Goal: Check status: Check status

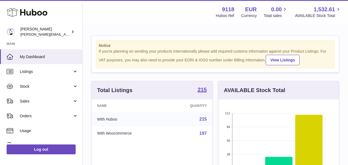
scroll to position [86, 120]
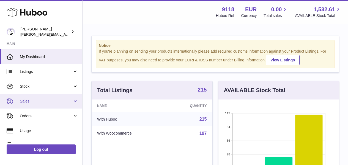
click at [29, 101] on span "Sales" at bounding box center [46, 101] width 52 height 5
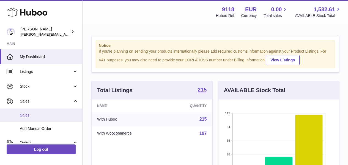
click at [27, 114] on span "Sales" at bounding box center [49, 115] width 58 height 5
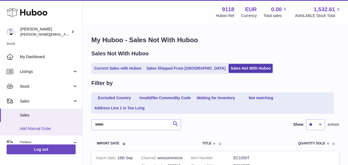
click at [39, 131] on link "Add Manual Order" at bounding box center [41, 128] width 82 height 13
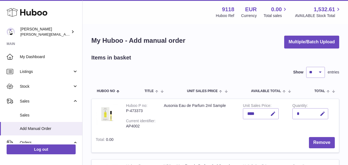
click at [171, 61] on div "Items in basket" at bounding box center [215, 57] width 248 height 7
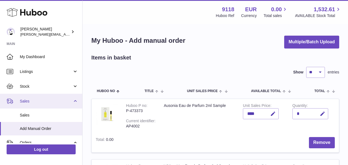
click at [37, 102] on span "Sales" at bounding box center [46, 101] width 52 height 5
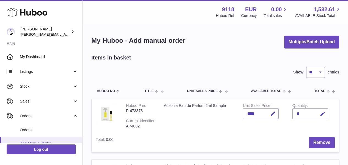
click at [33, 140] on link "Add Manual Order" at bounding box center [41, 143] width 82 height 13
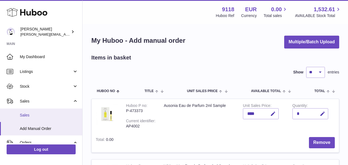
click at [40, 117] on link "Sales" at bounding box center [41, 115] width 82 height 13
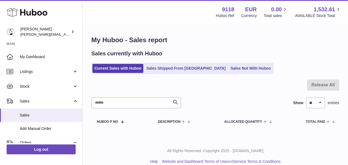
scroll to position [6, 0]
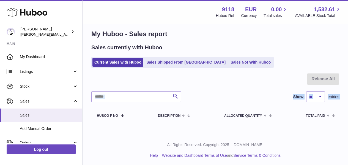
drag, startPoint x: 83, startPoint y: 88, endPoint x: 83, endPoint y: 104, distance: 15.9
click at [83, 104] on div "My Huboo - Sales report Sales currently with Huboo Current Sales with Huboo Sal…" at bounding box center [214, 77] width 265 height 116
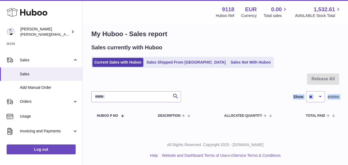
scroll to position [40, 0]
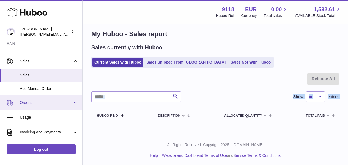
click at [74, 101] on link "Orders" at bounding box center [41, 103] width 82 height 15
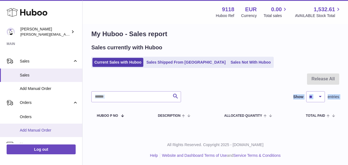
click at [54, 126] on link "Add Manual Order" at bounding box center [41, 130] width 82 height 13
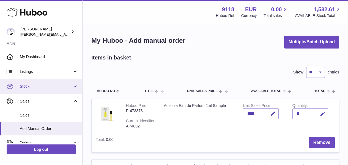
drag, startPoint x: 81, startPoint y: 84, endPoint x: 81, endPoint y: 91, distance: 6.9
click at [81, 91] on link "Stock" at bounding box center [41, 86] width 82 height 15
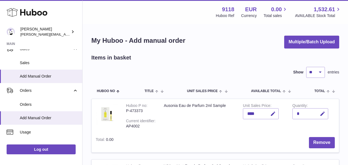
scroll to position [121, 0]
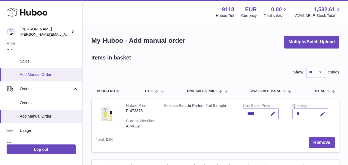
click at [44, 72] on span "Add Manual Order" at bounding box center [49, 74] width 58 height 5
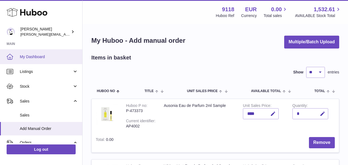
click at [43, 57] on span "My Dashboard" at bounding box center [49, 56] width 58 height 5
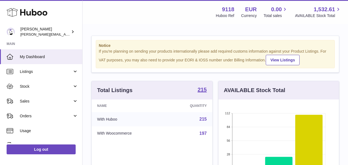
scroll to position [86, 120]
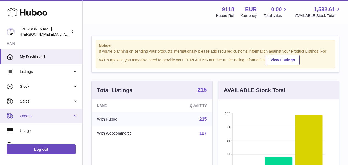
click at [33, 115] on span "Orders" at bounding box center [46, 116] width 52 height 5
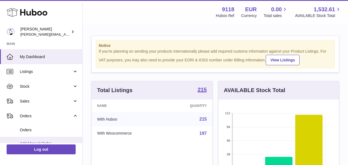
click at [33, 141] on span "Add Manual Order" at bounding box center [49, 143] width 58 height 5
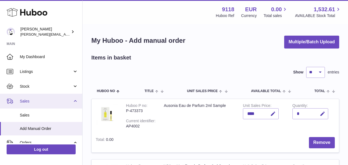
click at [73, 101] on link "Sales" at bounding box center [41, 101] width 82 height 15
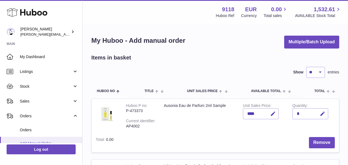
click at [59, 139] on link "Add Manual Order" at bounding box center [41, 143] width 82 height 13
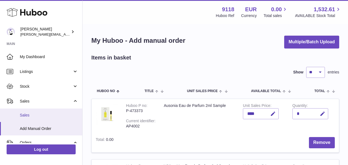
click at [68, 110] on link "Sales" at bounding box center [41, 115] width 82 height 13
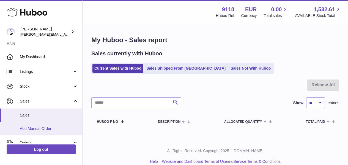
click at [63, 124] on link "Add Manual Order" at bounding box center [41, 128] width 82 height 13
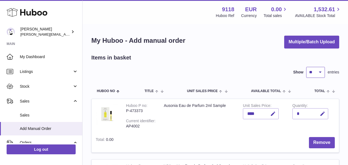
select select "***"
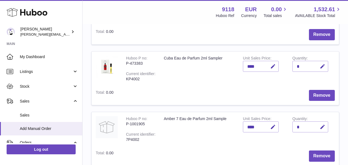
scroll to position [775, 0]
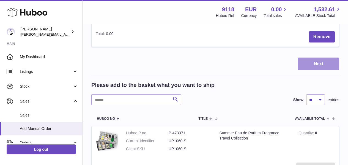
click at [328, 58] on button "Next" at bounding box center [318, 64] width 41 height 13
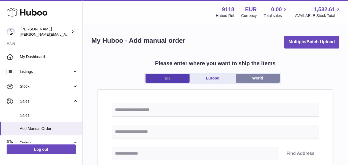
click at [265, 80] on link "World" at bounding box center [257, 78] width 44 height 9
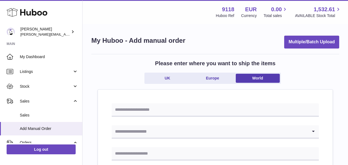
click at [187, 130] on input "Search for option" at bounding box center [210, 132] width 196 height 13
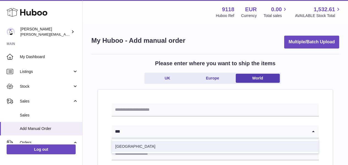
click at [131, 148] on li "Switzerland" at bounding box center [215, 146] width 206 height 11
type input "***"
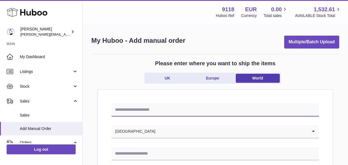
click at [128, 113] on input "text" at bounding box center [215, 110] width 207 height 13
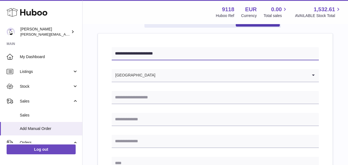
scroll to position [61, 0]
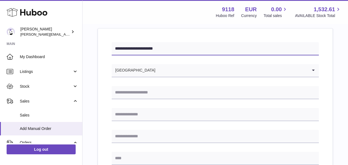
type input "**********"
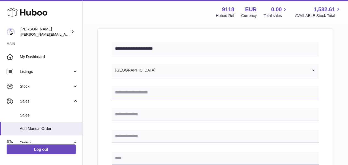
click at [173, 90] on input "text" at bounding box center [215, 92] width 207 height 13
type input "**********"
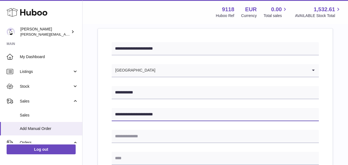
type input "**********"
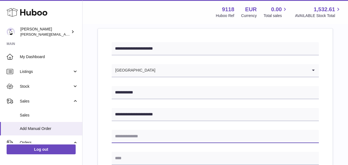
click at [157, 135] on input "text" at bounding box center [215, 136] width 207 height 13
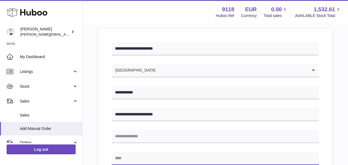
click at [146, 154] on input "text" at bounding box center [215, 158] width 207 height 13
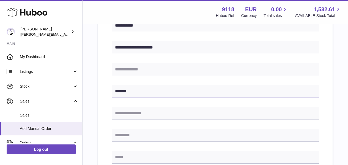
scroll to position [134, 0]
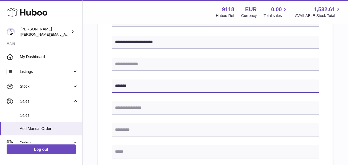
type input "*******"
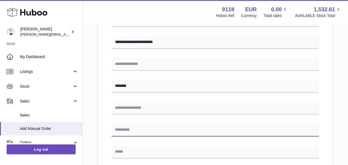
click at [122, 129] on input "text" at bounding box center [215, 130] width 207 height 13
type input "****"
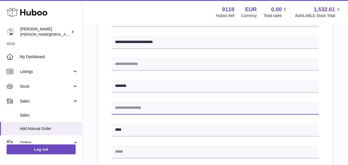
click at [129, 110] on input "text" at bounding box center [215, 108] width 207 height 13
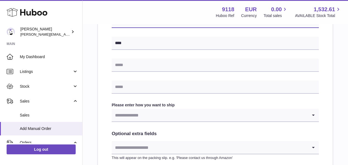
scroll to position [221, 0]
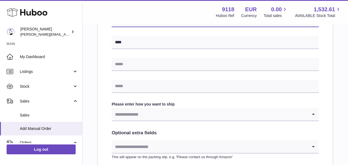
type input "****"
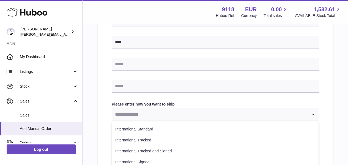
click at [190, 119] on input "Search for option" at bounding box center [210, 114] width 196 height 13
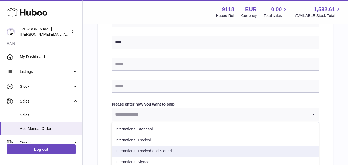
click at [174, 149] on li "International Tracked and Signed" at bounding box center [215, 151] width 206 height 11
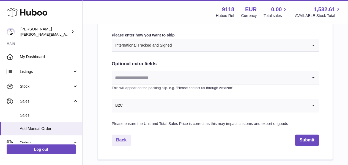
scroll to position [292, 0]
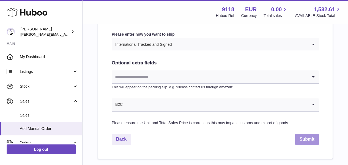
click at [309, 137] on button "Submit" at bounding box center [307, 139] width 24 height 11
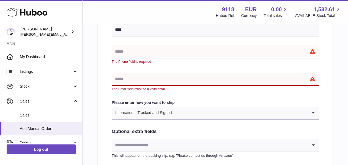
scroll to position [221, 0]
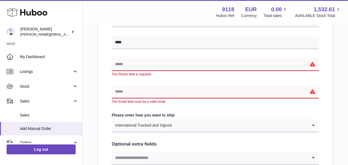
click at [124, 67] on input "text" at bounding box center [215, 64] width 207 height 13
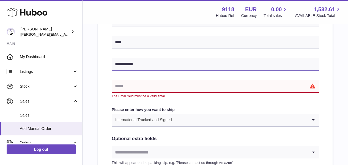
type input "**********"
click at [123, 85] on input "text" at bounding box center [215, 86] width 207 height 13
type input "*"
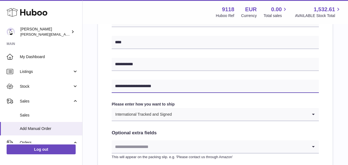
type input "**********"
click at [212, 98] on div "**********" at bounding box center [215, 39] width 207 height 314
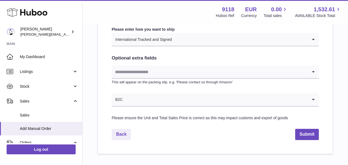
scroll to position [299, 0]
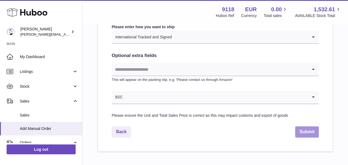
click at [307, 129] on button "Submit" at bounding box center [307, 132] width 24 height 11
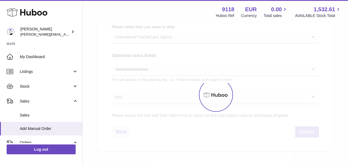
select select "***"
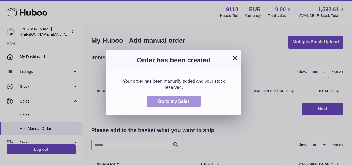
click at [180, 100] on span "Go to my Sales" at bounding box center [174, 101] width 32 height 5
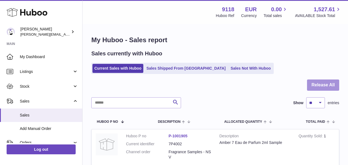
click at [335, 88] on button "Release All" at bounding box center [323, 85] width 32 height 11
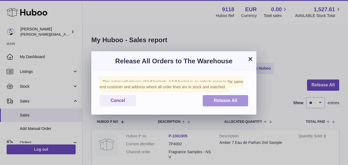
click at [233, 102] on span "Release All" at bounding box center [224, 100] width 23 height 5
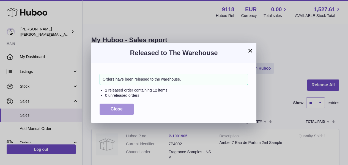
click at [120, 111] on button "Close" at bounding box center [116, 109] width 34 height 11
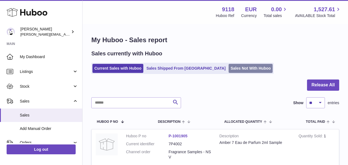
click at [231, 64] on link "Sales Not With Huboo" at bounding box center [250, 68] width 44 height 9
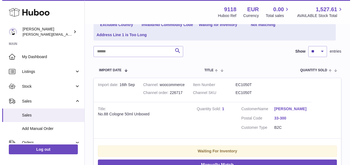
scroll to position [74, 0]
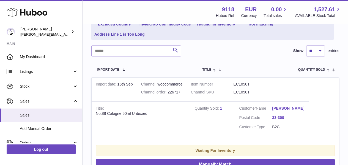
click at [299, 106] on link "Andrzej Szkaradek" at bounding box center [288, 108] width 33 height 5
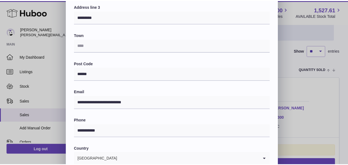
scroll to position [121, 0]
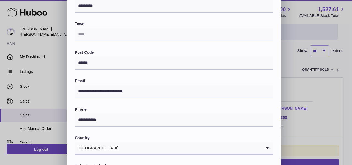
click at [314, 113] on div "**********" at bounding box center [176, 44] width 352 height 330
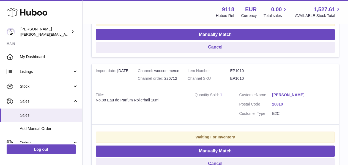
scroll to position [205, 0]
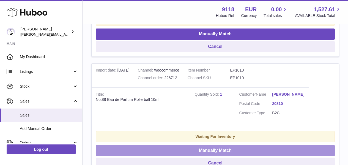
click at [170, 149] on button "Manually Match" at bounding box center [215, 150] width 239 height 11
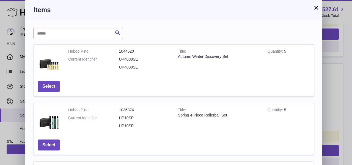
click at [82, 30] on input "text" at bounding box center [79, 33] width 90 height 11
type input "******"
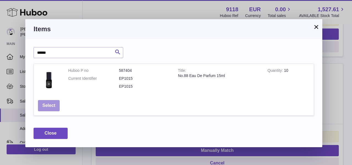
click at [52, 103] on button "Select" at bounding box center [49, 105] width 22 height 11
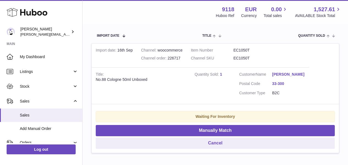
scroll to position [110, 0]
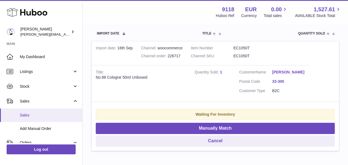
click at [33, 114] on span "Sales" at bounding box center [49, 115] width 58 height 5
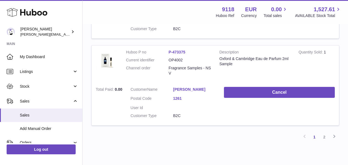
scroll to position [872, 0]
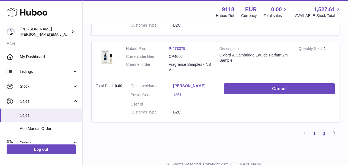
click at [323, 129] on link "2" at bounding box center [324, 134] width 10 height 10
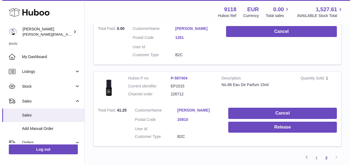
scroll to position [234, 0]
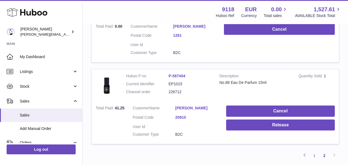
click at [191, 106] on link "[PERSON_NAME]" at bounding box center [196, 108] width 43 height 5
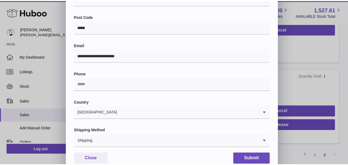
scroll to position [178, 0]
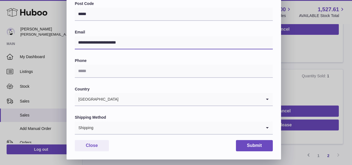
drag, startPoint x: 127, startPoint y: 42, endPoint x: 78, endPoint y: 41, distance: 49.2
click at [78, 41] on input "**********" at bounding box center [174, 42] width 198 height 13
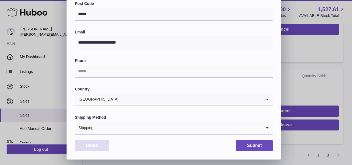
click at [98, 147] on button "Close" at bounding box center [92, 145] width 34 height 11
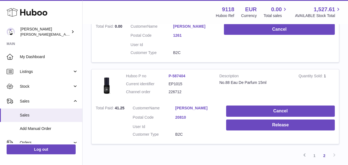
scroll to position [0, 0]
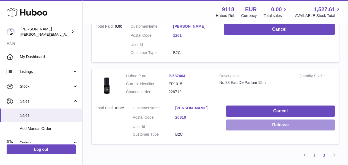
click at [249, 120] on button "Release" at bounding box center [280, 125] width 109 height 11
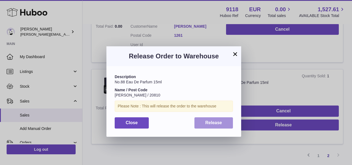
click at [211, 124] on span "Release" at bounding box center [213, 123] width 17 height 5
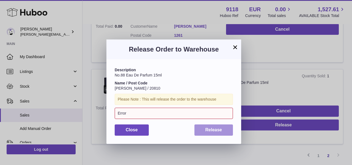
click at [210, 130] on span "Release" at bounding box center [213, 130] width 17 height 5
click at [235, 46] on button "×" at bounding box center [235, 47] width 7 height 7
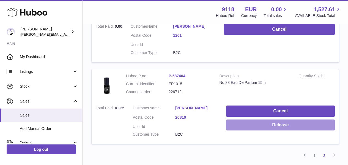
click at [260, 120] on button "Release" at bounding box center [280, 125] width 109 height 11
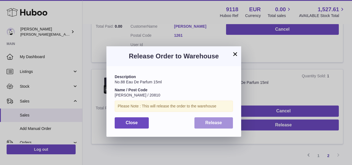
click at [224, 119] on button "Release" at bounding box center [213, 123] width 39 height 11
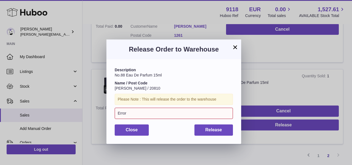
click at [234, 48] on button "×" at bounding box center [235, 47] width 7 height 7
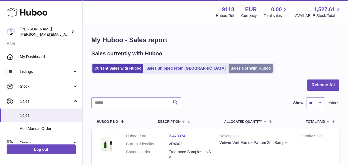
click at [228, 65] on link "Sales Not With Huboo" at bounding box center [250, 68] width 44 height 9
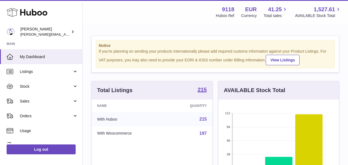
scroll to position [86, 120]
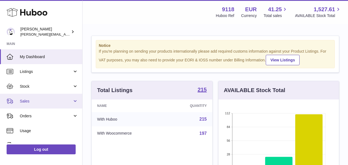
click at [37, 99] on span "Sales" at bounding box center [46, 101] width 52 height 5
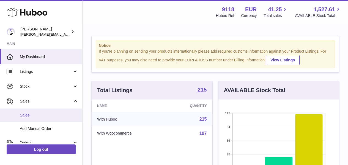
click at [31, 117] on span "Sales" at bounding box center [49, 115] width 58 height 5
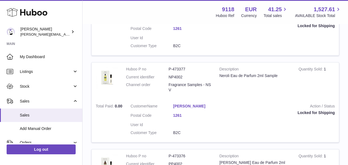
scroll to position [872, 0]
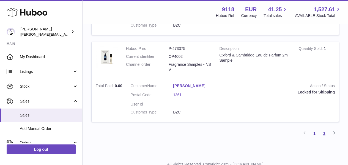
click at [325, 129] on link "2" at bounding box center [324, 134] width 10 height 10
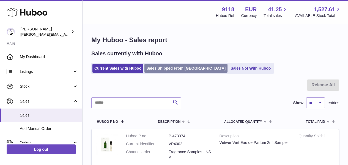
click at [178, 69] on link "Sales Shipped From [GEOGRAPHIC_DATA]" at bounding box center [185, 68] width 83 height 9
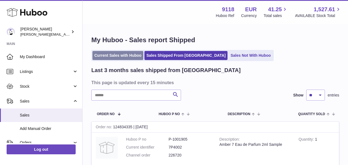
click at [133, 56] on link "Current Sales with Huboo" at bounding box center [117, 55] width 51 height 9
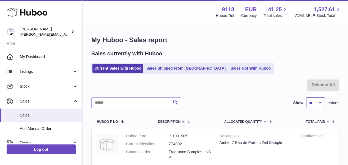
select select "***"
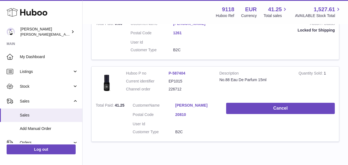
scroll to position [1106, 0]
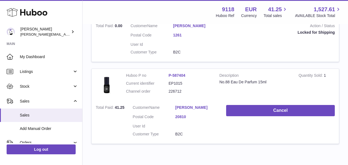
drag, startPoint x: 181, startPoint y: 66, endPoint x: 167, endPoint y: 67, distance: 14.3
click at [167, 73] on dl "Huboo P no P-587404 Current identifier EP1015 Channel order 226712" at bounding box center [168, 85] width 85 height 24
copy dl "226712"
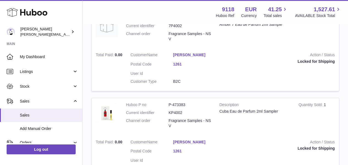
scroll to position [0, 0]
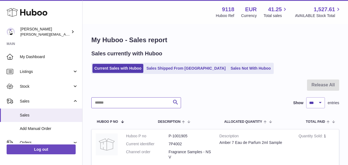
click at [161, 100] on input "text" at bounding box center [136, 103] width 90 height 11
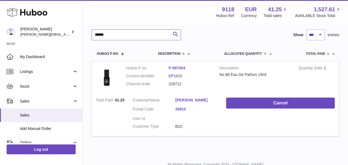
scroll to position [67, 0]
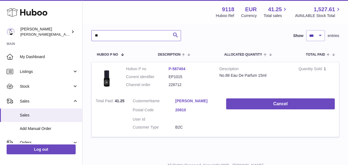
type input "*"
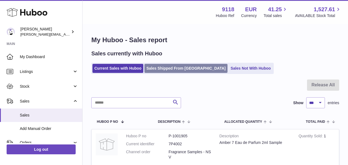
click at [169, 70] on link "Sales Shipped From [GEOGRAPHIC_DATA]" at bounding box center [185, 68] width 83 height 9
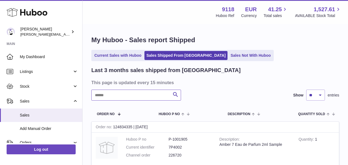
click at [106, 95] on input "text" at bounding box center [136, 95] width 90 height 11
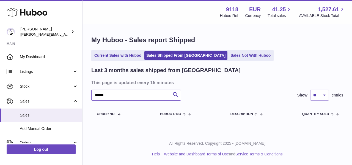
drag, startPoint x: 113, startPoint y: 94, endPoint x: 95, endPoint y: 92, distance: 18.2
click at [95, 92] on input "******" at bounding box center [136, 95] width 90 height 11
type input "*"
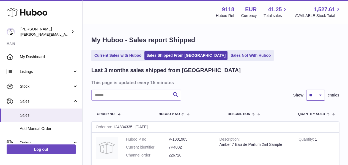
select select "**"
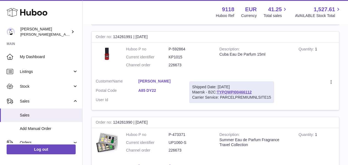
scroll to position [4258, 0]
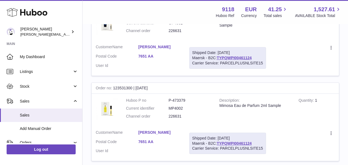
scroll to position [4238, 0]
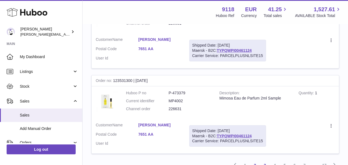
click at [264, 161] on link "3" at bounding box center [265, 166] width 10 height 10
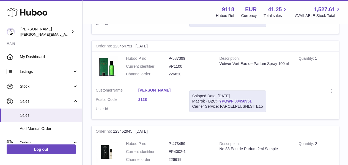
scroll to position [883, 0]
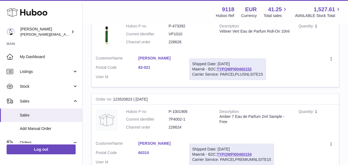
click at [249, 0] on div "Menu Huboo 9118 Huboo Ref EUR Currency 41.25 Total sales 1,527.61 AVAILABLE Sto…" at bounding box center [214, 12] width 265 height 24
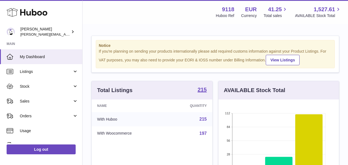
scroll to position [86, 120]
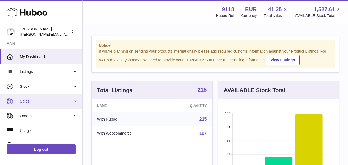
click at [25, 100] on span "Sales" at bounding box center [46, 101] width 52 height 5
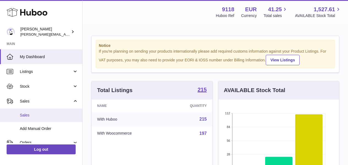
click at [28, 116] on span "Sales" at bounding box center [49, 115] width 58 height 5
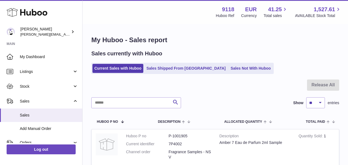
click at [228, 70] on link "Sales Not With Huboo" at bounding box center [250, 68] width 44 height 9
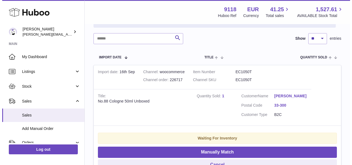
scroll to position [90, 0]
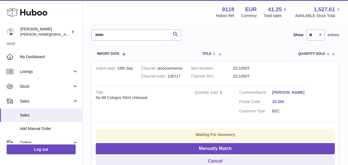
click at [285, 93] on link "Andrzej Szkaradek" at bounding box center [288, 92] width 33 height 5
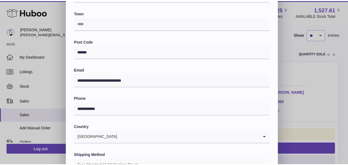
scroll to position [143, 0]
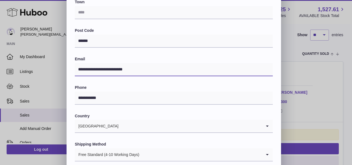
drag, startPoint x: 136, startPoint y: 70, endPoint x: 77, endPoint y: 67, distance: 58.6
click at [77, 67] on input "**********" at bounding box center [174, 69] width 198 height 13
click at [342, 43] on div "**********" at bounding box center [176, 22] width 352 height 330
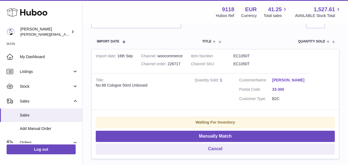
scroll to position [103, 0]
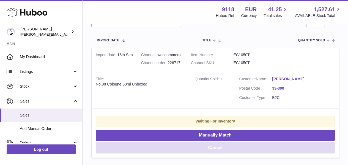
click at [264, 149] on button "Cancel" at bounding box center [215, 148] width 239 height 11
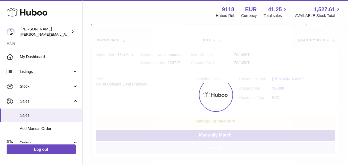
scroll to position [28, 0]
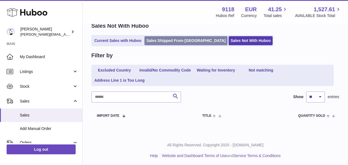
click at [188, 43] on link "Sales Shipped From [GEOGRAPHIC_DATA]" at bounding box center [185, 40] width 83 height 9
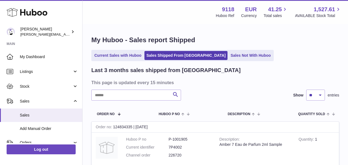
click at [138, 56] on link "Current Sales with Huboo" at bounding box center [117, 55] width 51 height 9
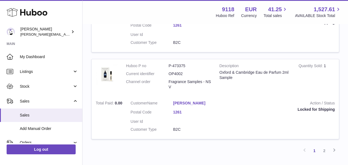
scroll to position [872, 0]
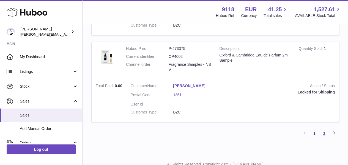
click at [326, 129] on link "2" at bounding box center [324, 134] width 10 height 10
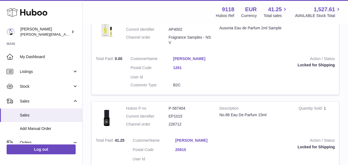
scroll to position [271, 0]
